Goal: Complete application form: Complete application form

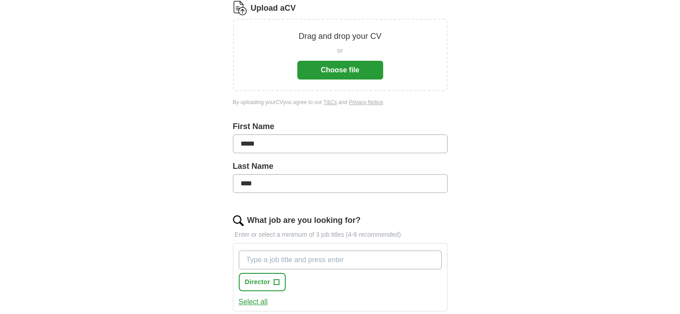
scroll to position [134, 0]
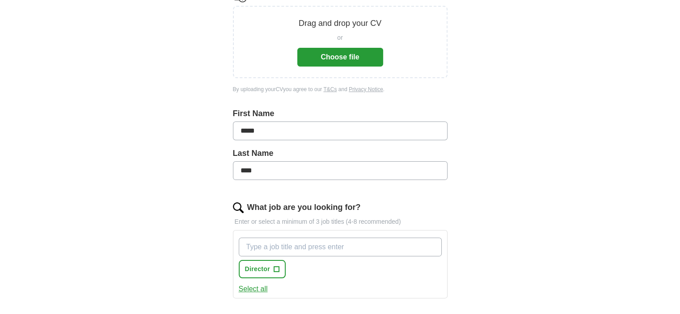
click at [295, 248] on input "What job are you looking for?" at bounding box center [340, 247] width 203 height 19
click at [284, 248] on input "What job are you looking for?" at bounding box center [340, 247] width 203 height 19
click at [264, 269] on span "Director" at bounding box center [257, 269] width 25 height 9
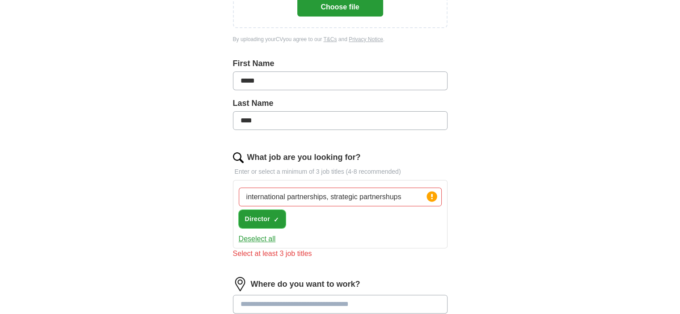
scroll to position [224, 0]
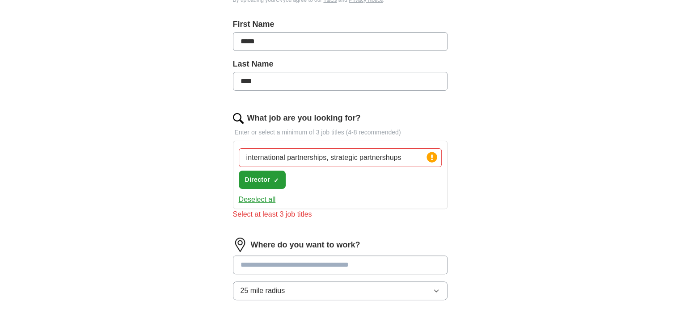
click at [405, 157] on input "international partnerships, strategic partnershups" at bounding box center [340, 157] width 203 height 19
type input "international partnerships, strategic partnershups, international sales"
click at [513, 216] on div "ApplyIQ Let ApplyIQ do the hard work of searching and applying for jobs. Just t…" at bounding box center [340, 131] width 572 height 655
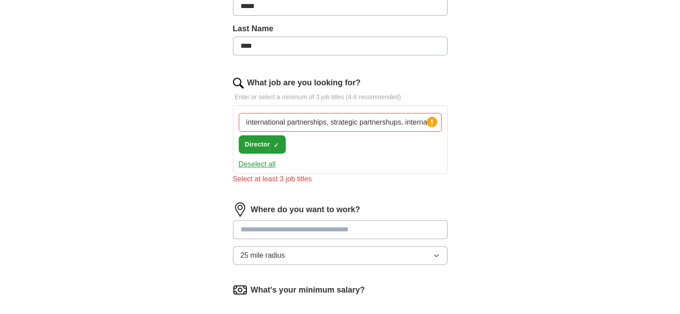
scroll to position [313, 0]
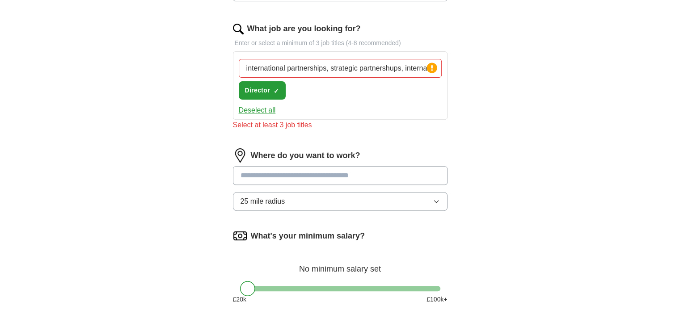
click at [346, 180] on input at bounding box center [340, 175] width 215 height 19
click at [436, 198] on div "Where do you want to work? 25 mile radius" at bounding box center [340, 183] width 215 height 70
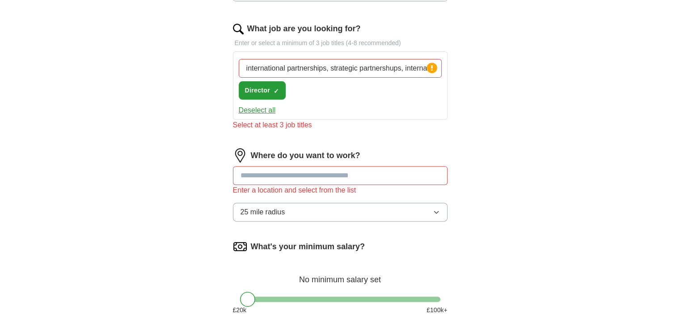
click at [366, 179] on input at bounding box center [340, 175] width 215 height 19
click at [488, 245] on div "ApplyIQ Let ApplyIQ do the hard work of searching and applying for jobs. Just t…" at bounding box center [340, 46] width 572 height 665
click at [296, 160] on label "Where do you want to work?" at bounding box center [306, 156] width 110 height 12
click at [292, 167] on input "******" at bounding box center [340, 175] width 215 height 19
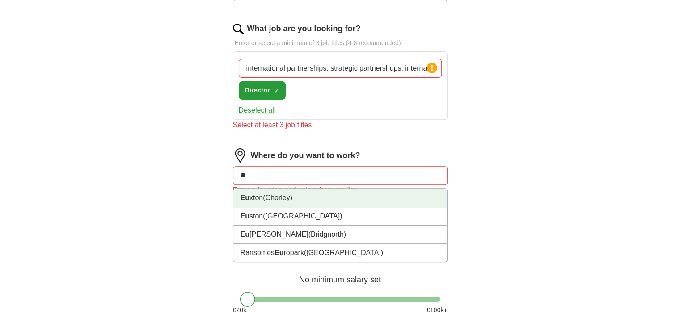
type input "*"
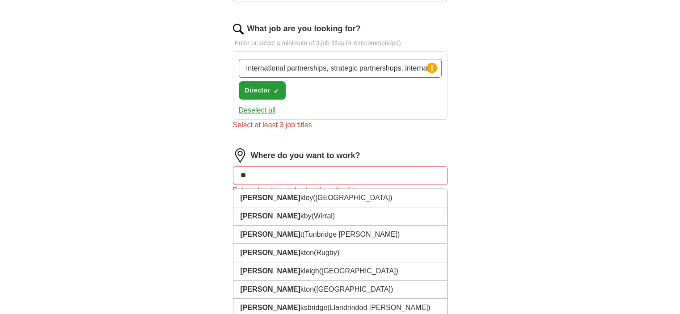
type input "*"
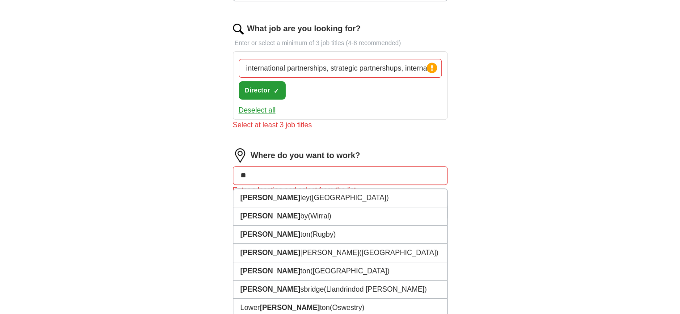
type input "*"
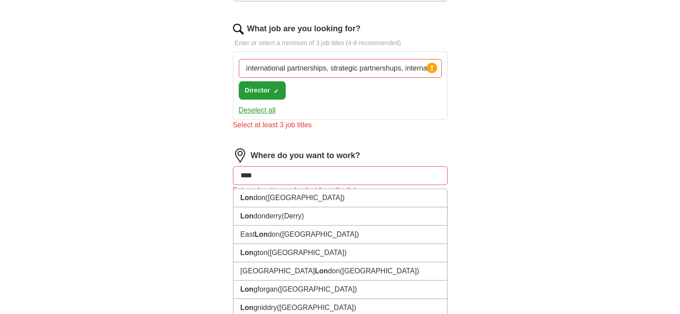
type input "*****"
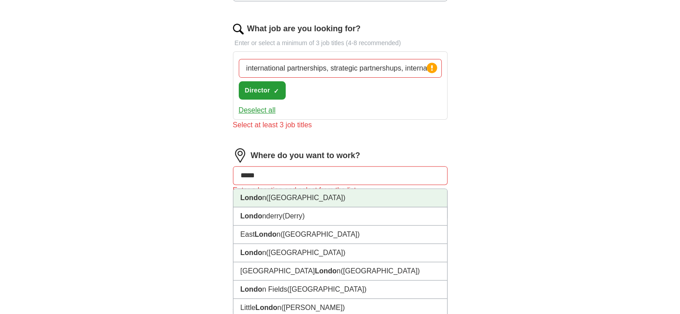
click at [258, 197] on strong "Londo" at bounding box center [252, 198] width 22 height 8
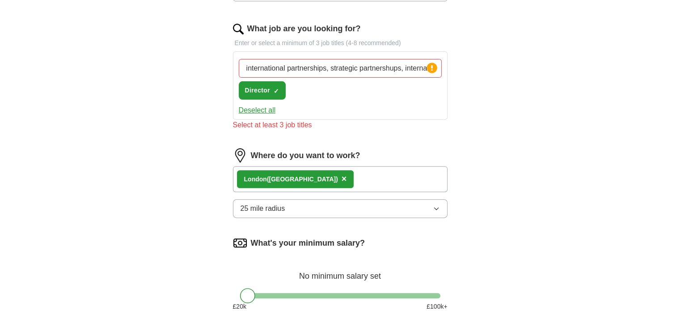
click at [311, 206] on button "25 mile radius" at bounding box center [340, 208] width 215 height 19
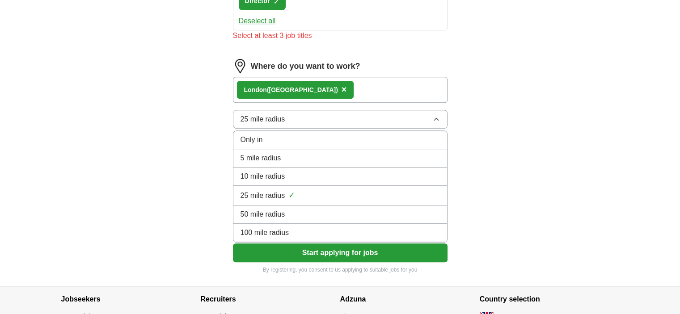
scroll to position [447, 0]
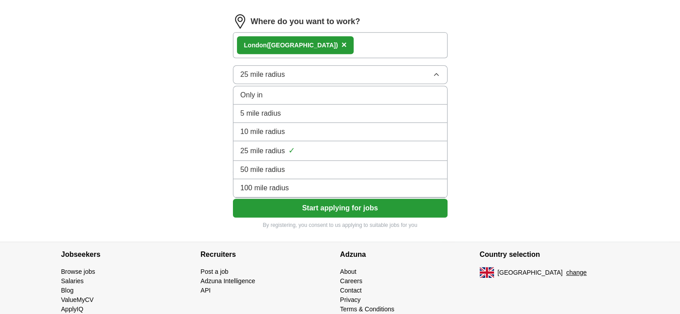
click at [342, 192] on li "100 mile radius" at bounding box center [340, 188] width 214 height 18
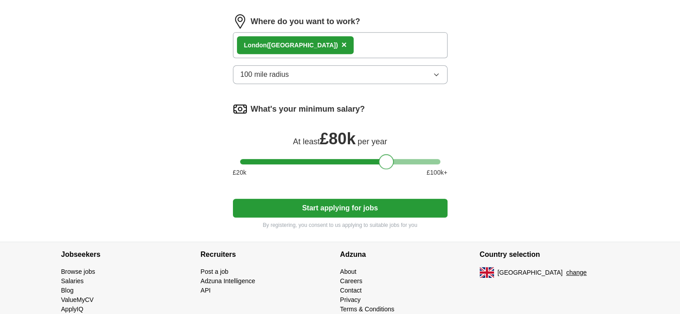
drag, startPoint x: 248, startPoint y: 162, endPoint x: 386, endPoint y: 168, distance: 138.3
click at [386, 168] on div "What's your minimum salary? At least £ 80k per year £ 20 k £ 100 k+" at bounding box center [340, 143] width 215 height 83
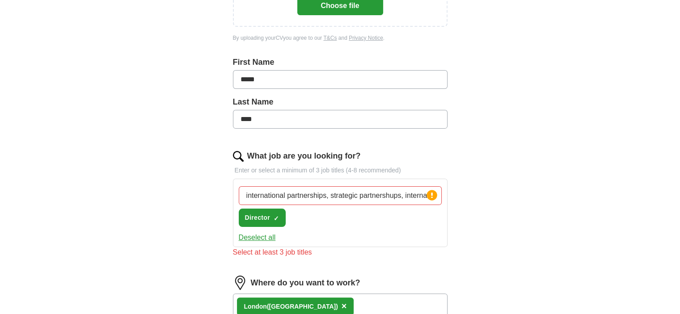
scroll to position [179, 0]
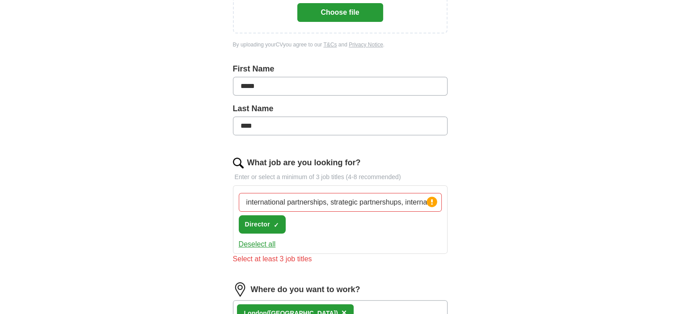
click at [345, 234] on div "international partnerships, strategic partnershups, international sales Press r…" at bounding box center [340, 214] width 207 height 48
click at [327, 226] on div "international partnerships, strategic partnershups, international sales Press r…" at bounding box center [340, 214] width 207 height 48
click at [367, 200] on input "international partnerships, strategic partnershups, international sales" at bounding box center [340, 202] width 203 height 19
click at [431, 200] on icon at bounding box center [432, 201] width 2 height 5
click at [330, 202] on input "international partnerships, strategic partnershups, international sales" at bounding box center [340, 202] width 203 height 19
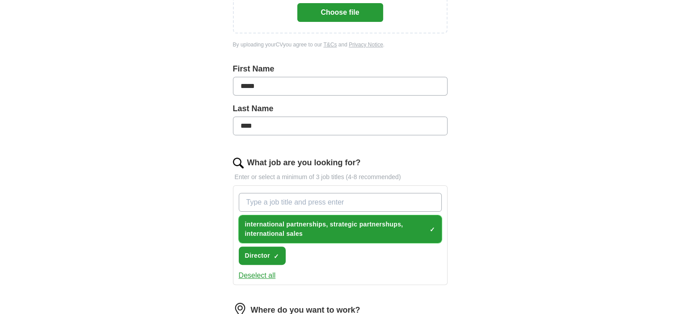
click at [324, 225] on span "international partnerships, strategic partnershups, international sales" at bounding box center [335, 229] width 181 height 19
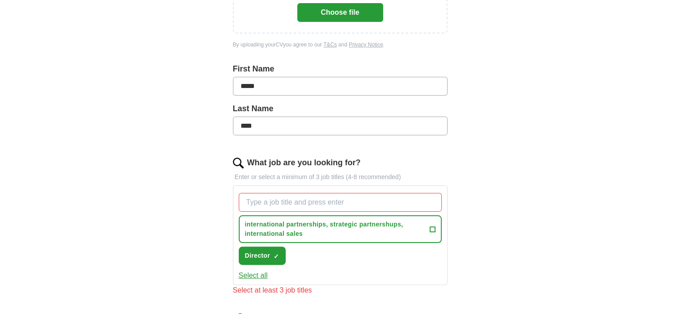
click at [324, 203] on input "What job are you looking for?" at bounding box center [340, 202] width 203 height 19
click at [345, 204] on input "What job are you looking for?" at bounding box center [340, 202] width 203 height 19
type input "a"
type input "dean"
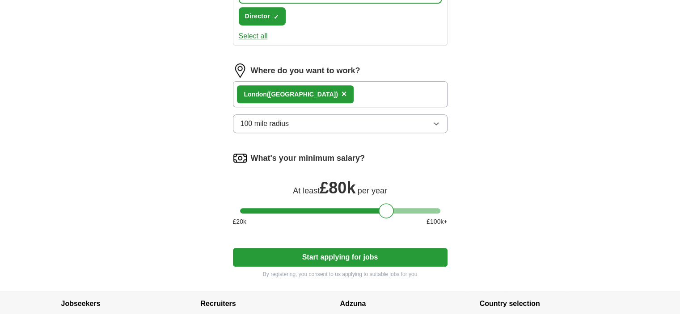
scroll to position [447, 0]
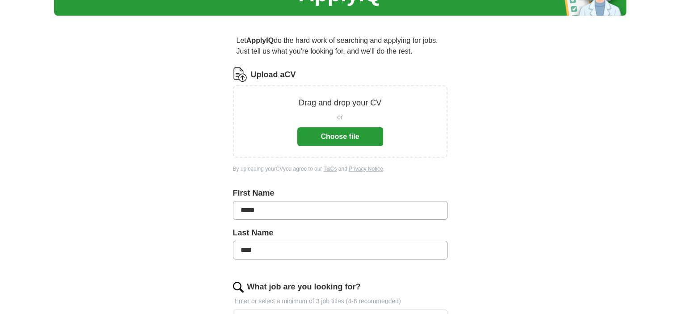
scroll to position [0, 0]
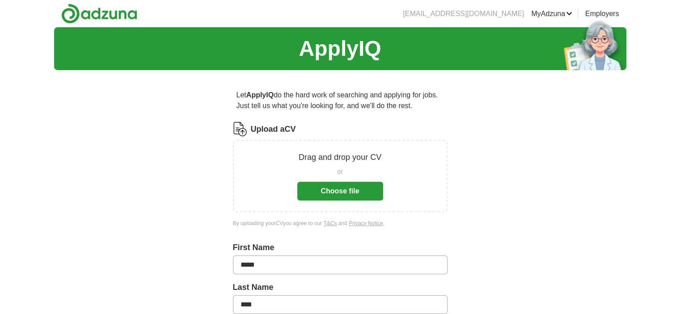
click at [346, 191] on button "Choose file" at bounding box center [340, 191] width 86 height 19
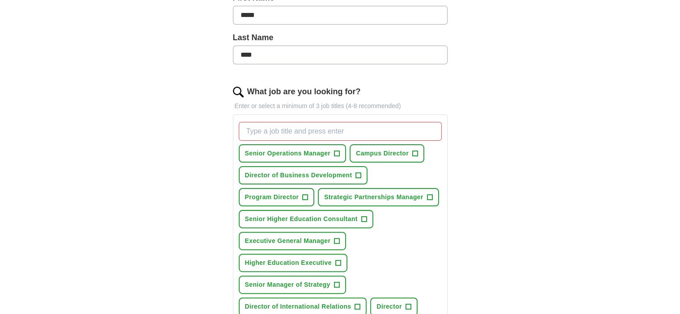
scroll to position [224, 0]
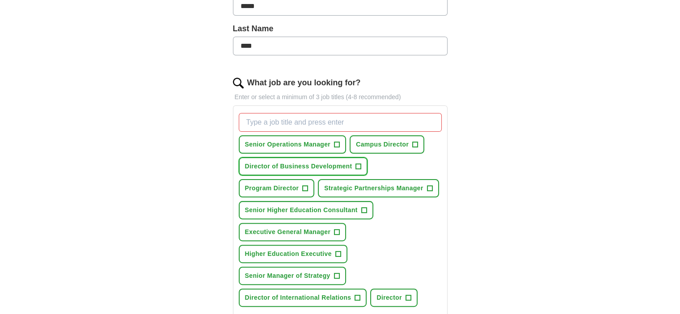
click at [356, 164] on span "+" at bounding box center [358, 166] width 5 height 7
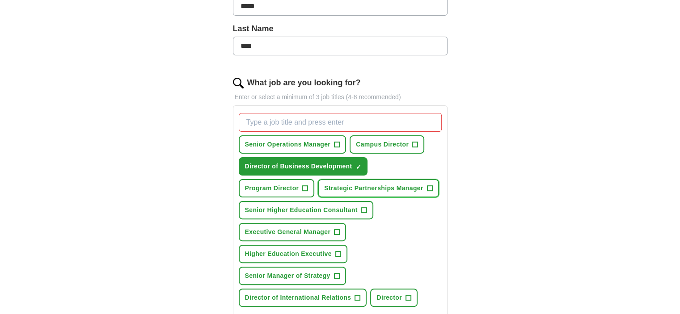
click at [429, 187] on span "+" at bounding box center [429, 188] width 5 height 7
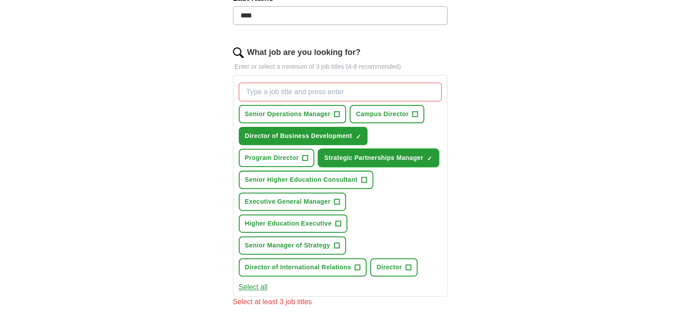
scroll to position [268, 0]
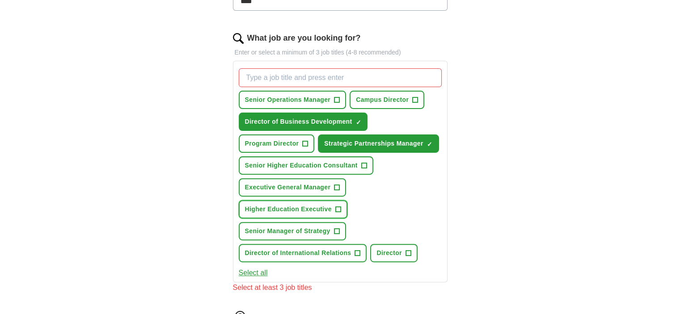
click at [339, 206] on span "+" at bounding box center [337, 209] width 5 height 7
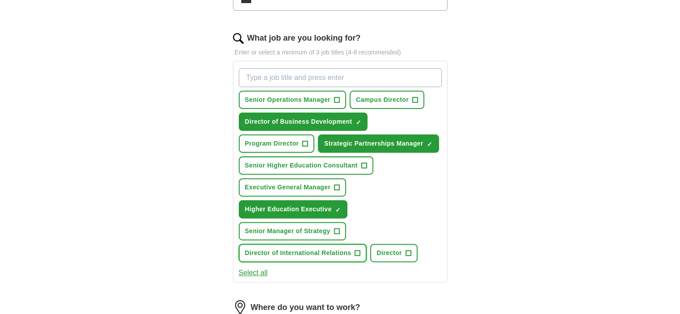
click at [357, 250] on span "+" at bounding box center [357, 253] width 5 height 7
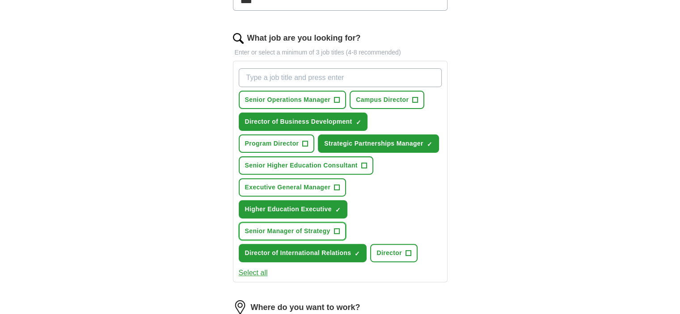
click at [338, 229] on span "+" at bounding box center [336, 231] width 5 height 7
click at [413, 99] on span "+" at bounding box center [415, 100] width 5 height 7
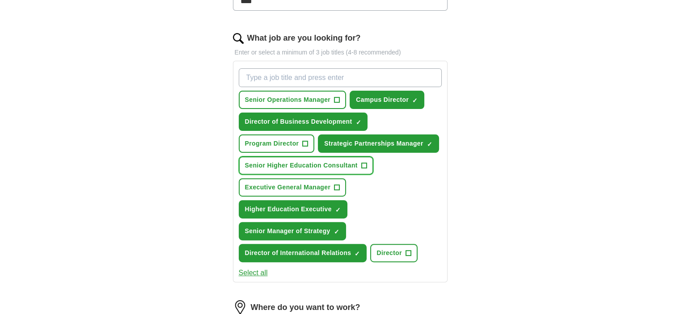
click at [361, 165] on span "+" at bounding box center [363, 165] width 5 height 7
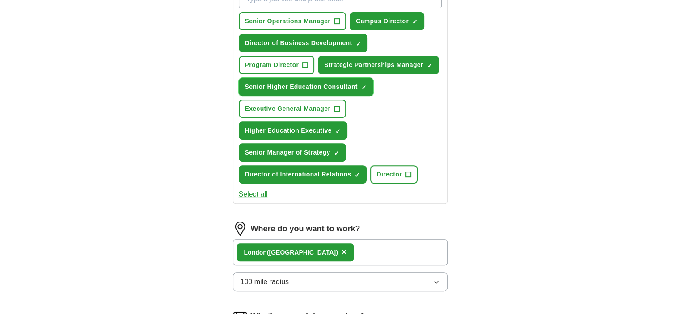
scroll to position [358, 0]
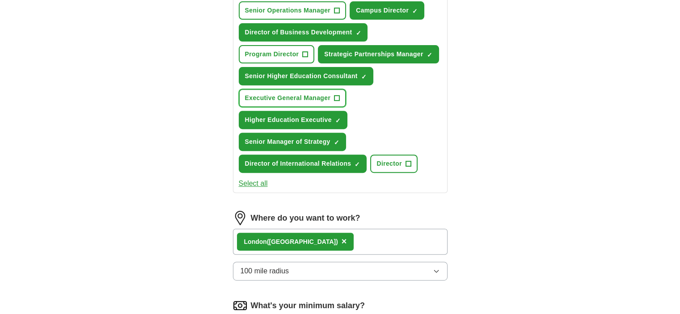
click at [336, 96] on span "+" at bounding box center [337, 98] width 5 height 7
click at [408, 162] on span "+" at bounding box center [408, 164] width 5 height 7
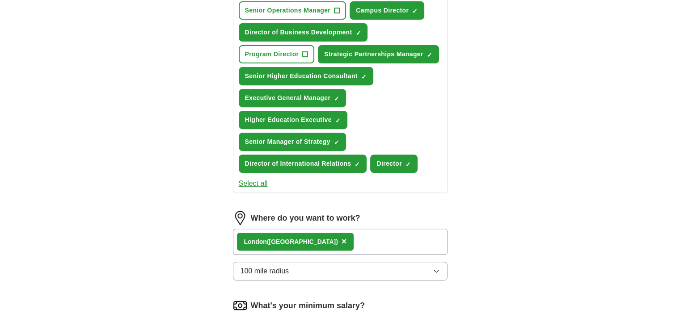
click at [403, 244] on div "Londo n (UK) ×" at bounding box center [340, 242] width 215 height 26
click at [401, 241] on div "Londo n (UK) ×" at bounding box center [340, 242] width 215 height 26
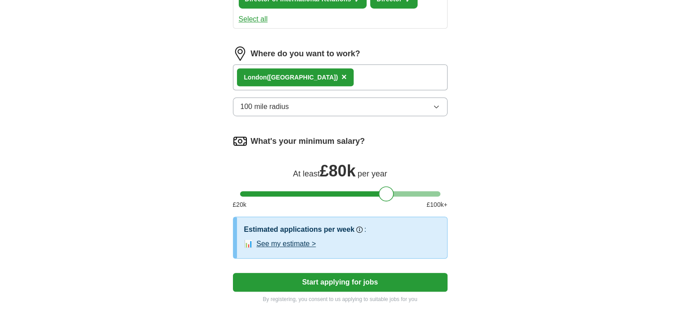
scroll to position [581, 0]
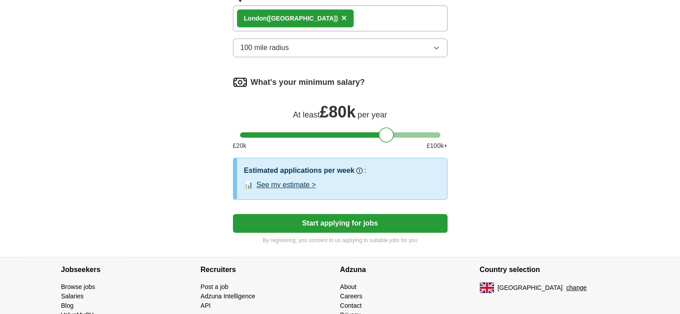
click at [303, 181] on button "See my estimate >" at bounding box center [286, 185] width 59 height 11
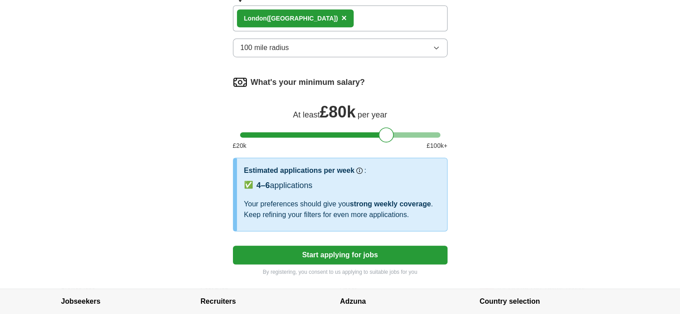
click at [342, 254] on button "Start applying for jobs" at bounding box center [340, 255] width 215 height 19
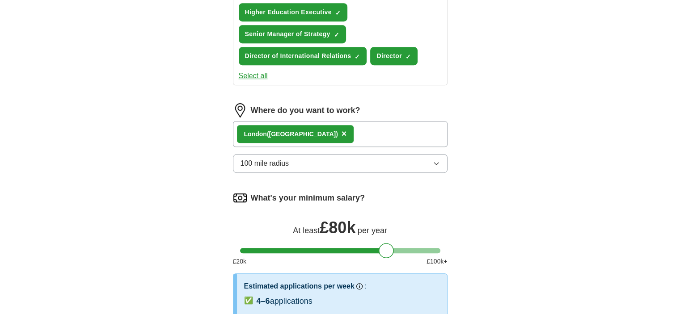
select select "**"
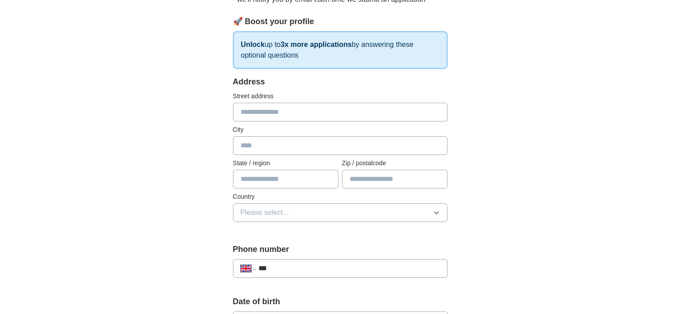
scroll to position [134, 0]
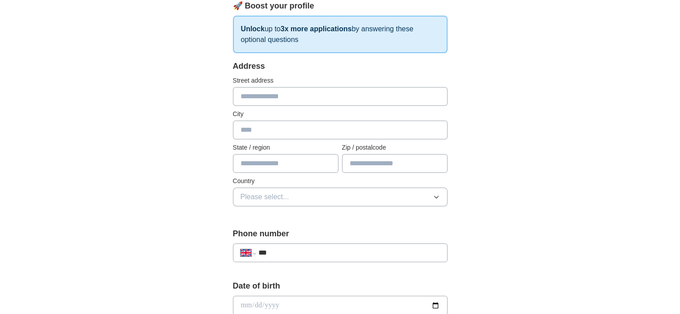
click at [295, 98] on input "text" at bounding box center [340, 96] width 215 height 19
type input "**********"
type input "*********"
type input "*****"
select select "**"
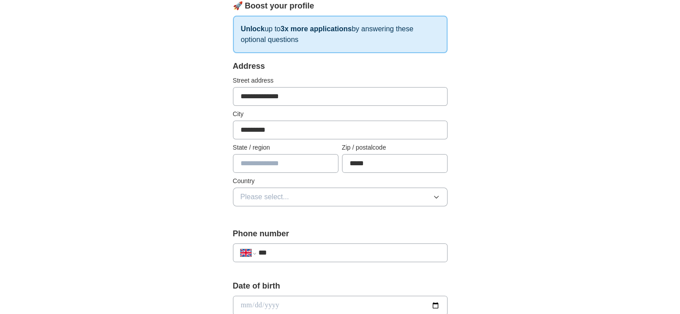
type input "***"
click at [249, 96] on input "**********" at bounding box center [340, 96] width 215 height 19
click at [293, 196] on button "Please select..." at bounding box center [340, 197] width 215 height 19
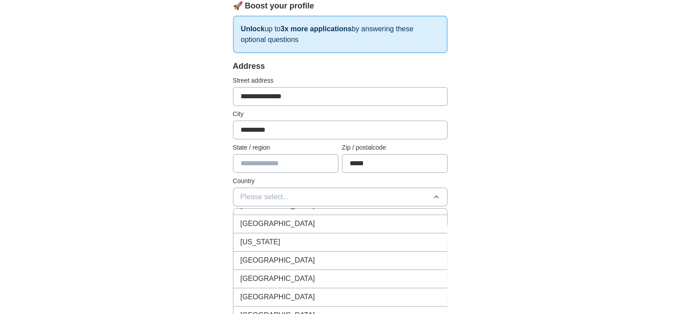
scroll to position [1476, 0]
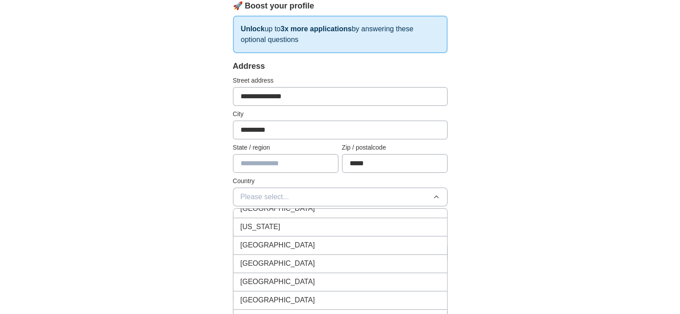
click at [314, 243] on li "[GEOGRAPHIC_DATA]" at bounding box center [340, 246] width 214 height 18
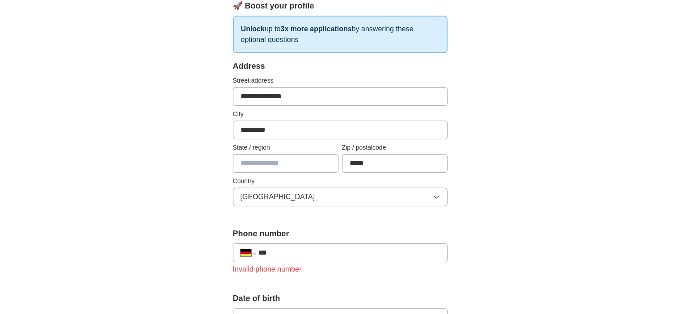
click at [371, 97] on input "**********" at bounding box center [340, 96] width 215 height 19
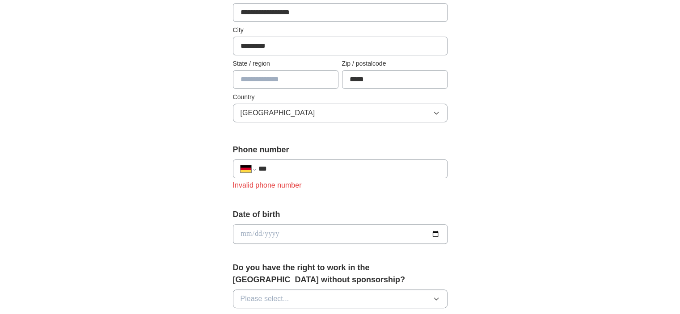
scroll to position [224, 0]
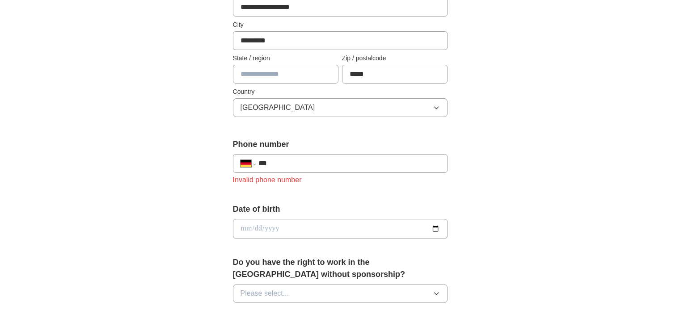
type input "**********"
click at [342, 162] on input "***" at bounding box center [349, 163] width 182 height 11
type input "**********"
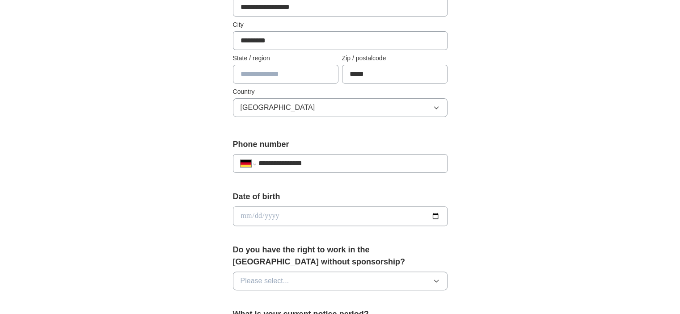
scroll to position [313, 0]
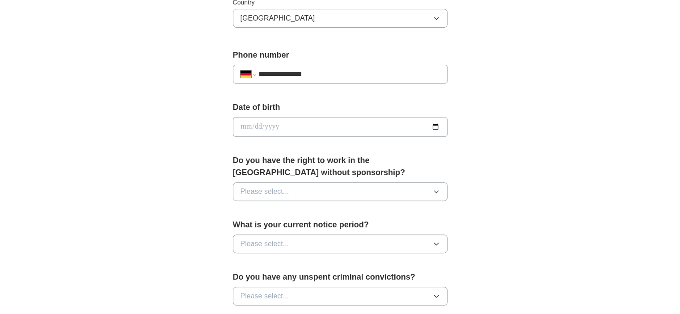
click at [328, 131] on input "date" at bounding box center [340, 127] width 215 height 20
type input "**********"
click at [306, 128] on input "**********" at bounding box center [340, 127] width 215 height 20
click at [306, 125] on input "**********" at bounding box center [340, 127] width 215 height 20
type input "**********"
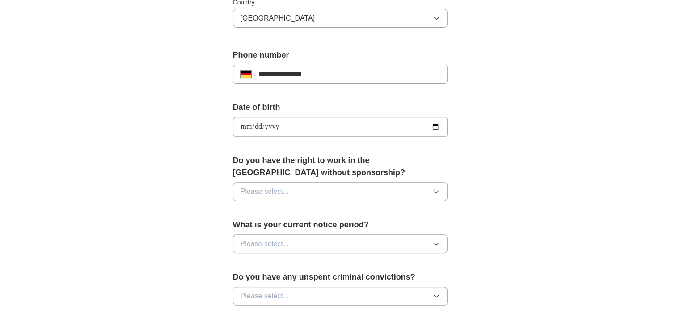
click at [295, 191] on button "Please select..." at bounding box center [340, 191] width 215 height 19
click at [286, 214] on div "Yes" at bounding box center [340, 212] width 199 height 11
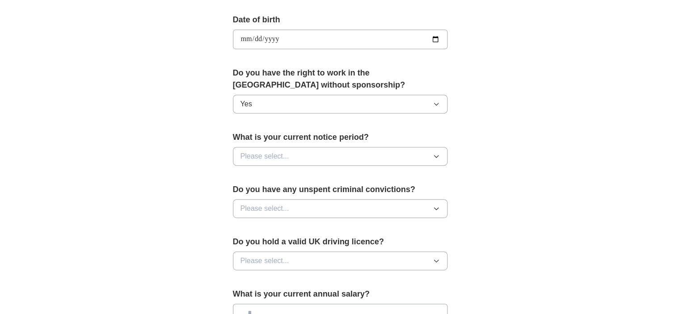
scroll to position [403, 0]
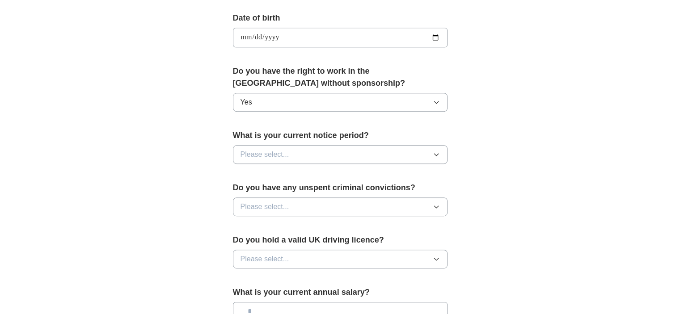
click at [373, 155] on button "Please select..." at bounding box center [340, 154] width 215 height 19
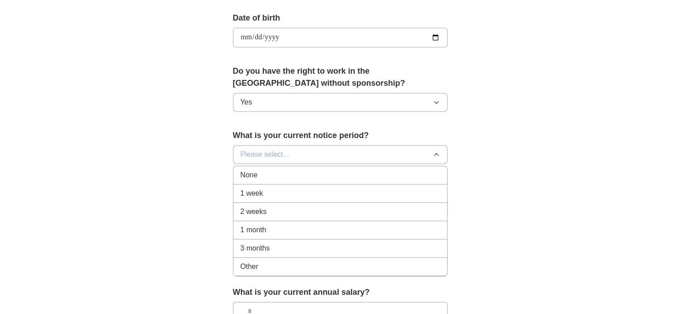
click at [324, 231] on div "1 month" at bounding box center [340, 230] width 199 height 11
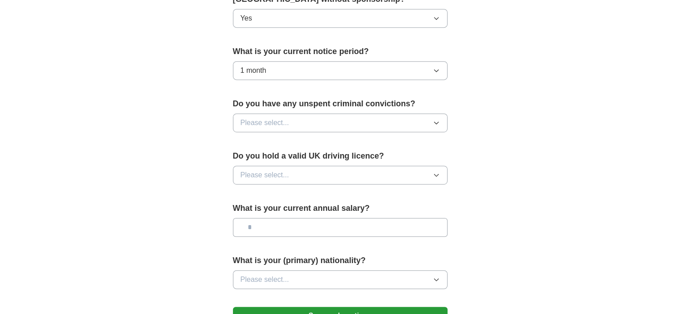
scroll to position [492, 0]
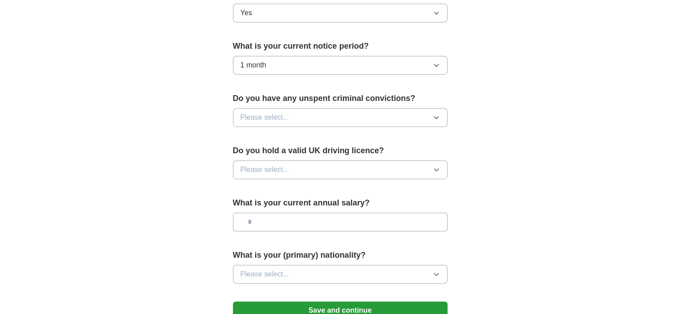
click at [383, 114] on button "Please select..." at bounding box center [340, 117] width 215 height 19
click at [356, 157] on div "No" at bounding box center [340, 156] width 199 height 11
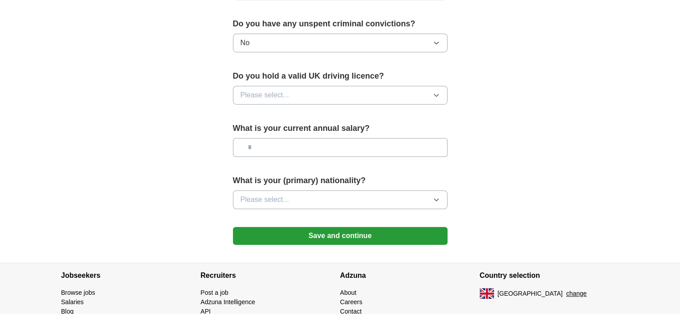
scroll to position [581, 0]
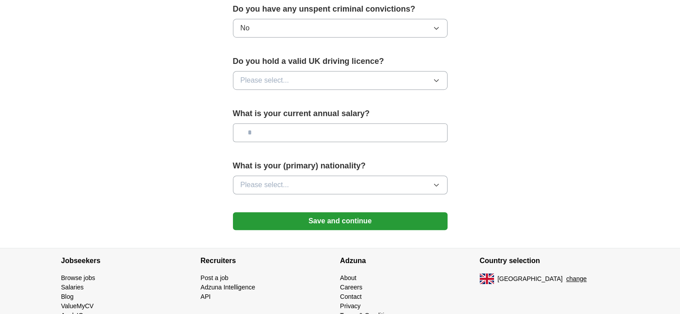
click at [338, 79] on button "Please select..." at bounding box center [340, 80] width 215 height 19
click at [321, 114] on div "No" at bounding box center [340, 119] width 199 height 11
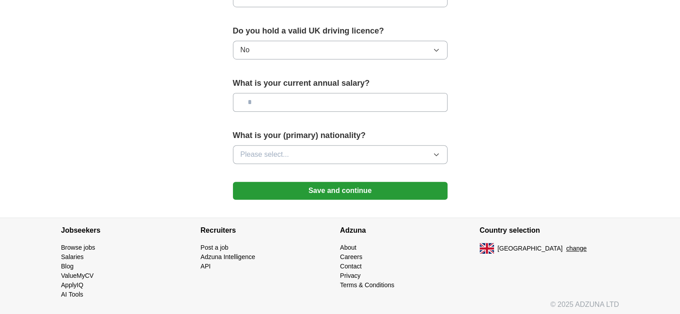
scroll to position [612, 0]
click at [365, 103] on input "text" at bounding box center [340, 102] width 215 height 19
type input "********"
click at [385, 149] on button "Please select..." at bounding box center [340, 154] width 215 height 19
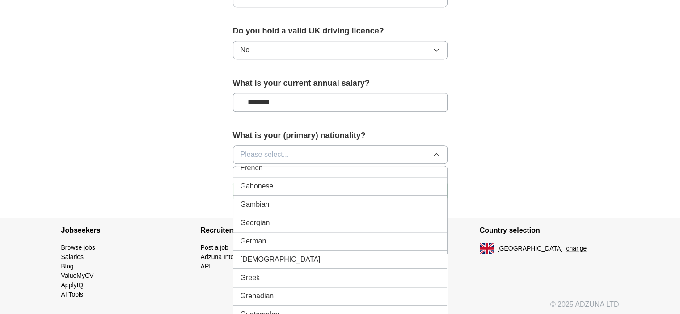
scroll to position [1163, 0]
click at [318, 237] on li "German" at bounding box center [340, 241] width 214 height 18
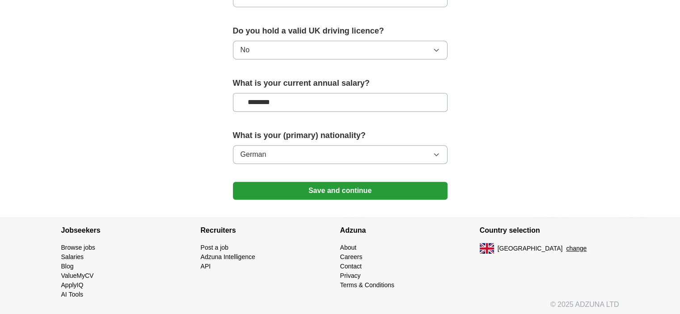
click at [370, 191] on button "Save and continue" at bounding box center [340, 191] width 215 height 18
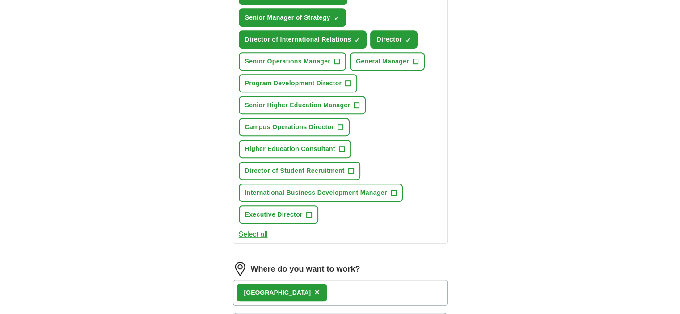
scroll to position [492, 0]
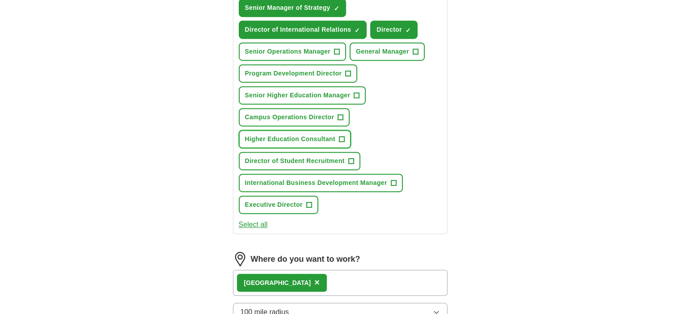
click at [342, 136] on span "+" at bounding box center [341, 139] width 5 height 7
click at [393, 180] on span "+" at bounding box center [393, 183] width 5 height 7
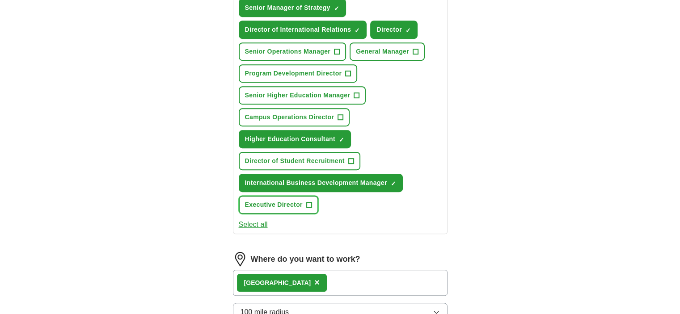
click at [309, 202] on span "+" at bounding box center [308, 205] width 5 height 7
click at [346, 70] on span "+" at bounding box center [348, 73] width 5 height 7
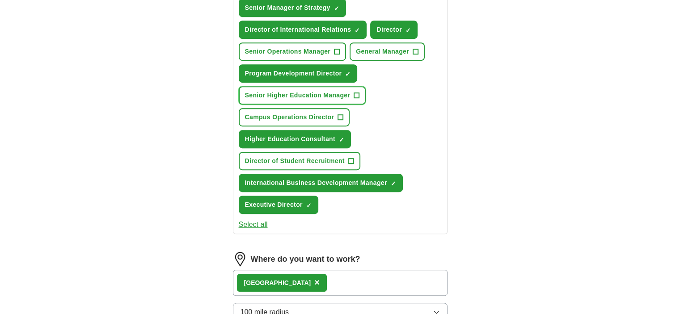
click at [356, 92] on span "+" at bounding box center [356, 95] width 5 height 7
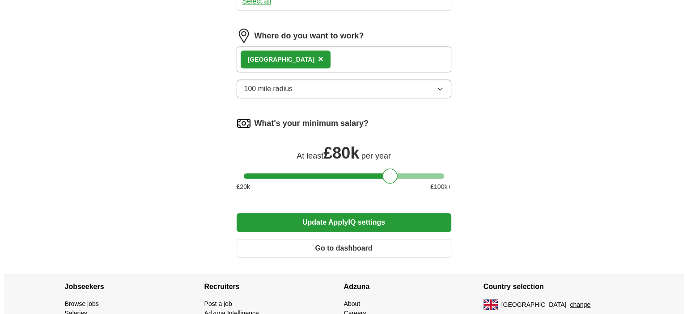
scroll to position [760, 0]
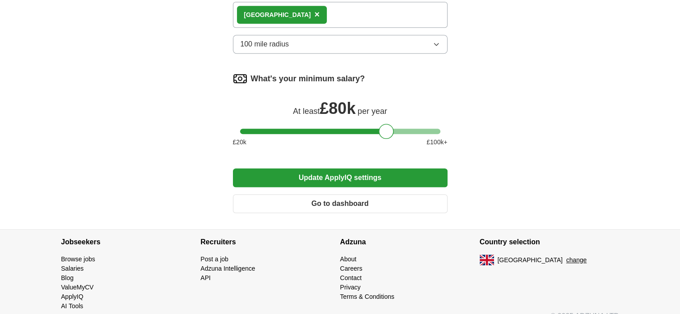
click at [566, 256] on button "change" at bounding box center [576, 260] width 21 height 9
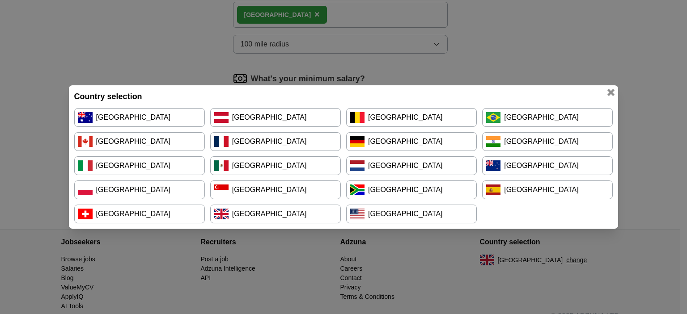
click at [417, 139] on link "[GEOGRAPHIC_DATA]" at bounding box center [411, 141] width 131 height 19
